Goal: Find specific page/section: Find specific page/section

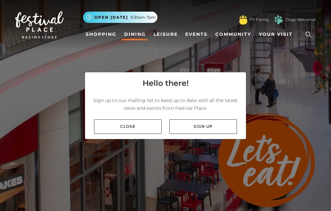
click at [136, 134] on link "Close" at bounding box center [128, 127] width 68 height 15
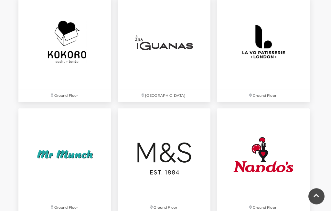
scroll to position [1331, 0]
click at [271, 165] on img at bounding box center [263, 155] width 93 height 93
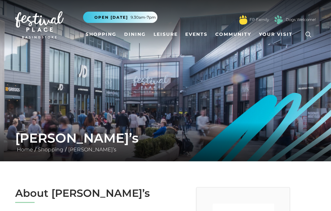
click at [135, 33] on link "Dining" at bounding box center [135, 34] width 27 height 12
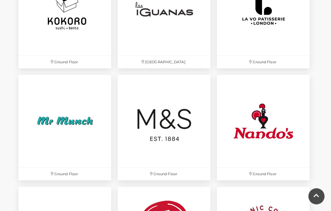
scroll to position [1364, 0]
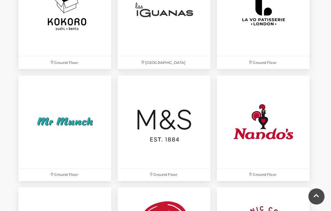
click at [277, 134] on img at bounding box center [263, 122] width 93 height 93
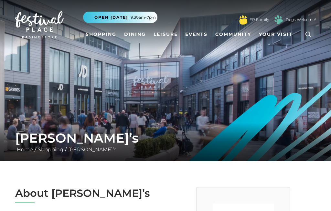
click at [140, 39] on link "Dining" at bounding box center [135, 34] width 27 height 12
